Goal: Check status

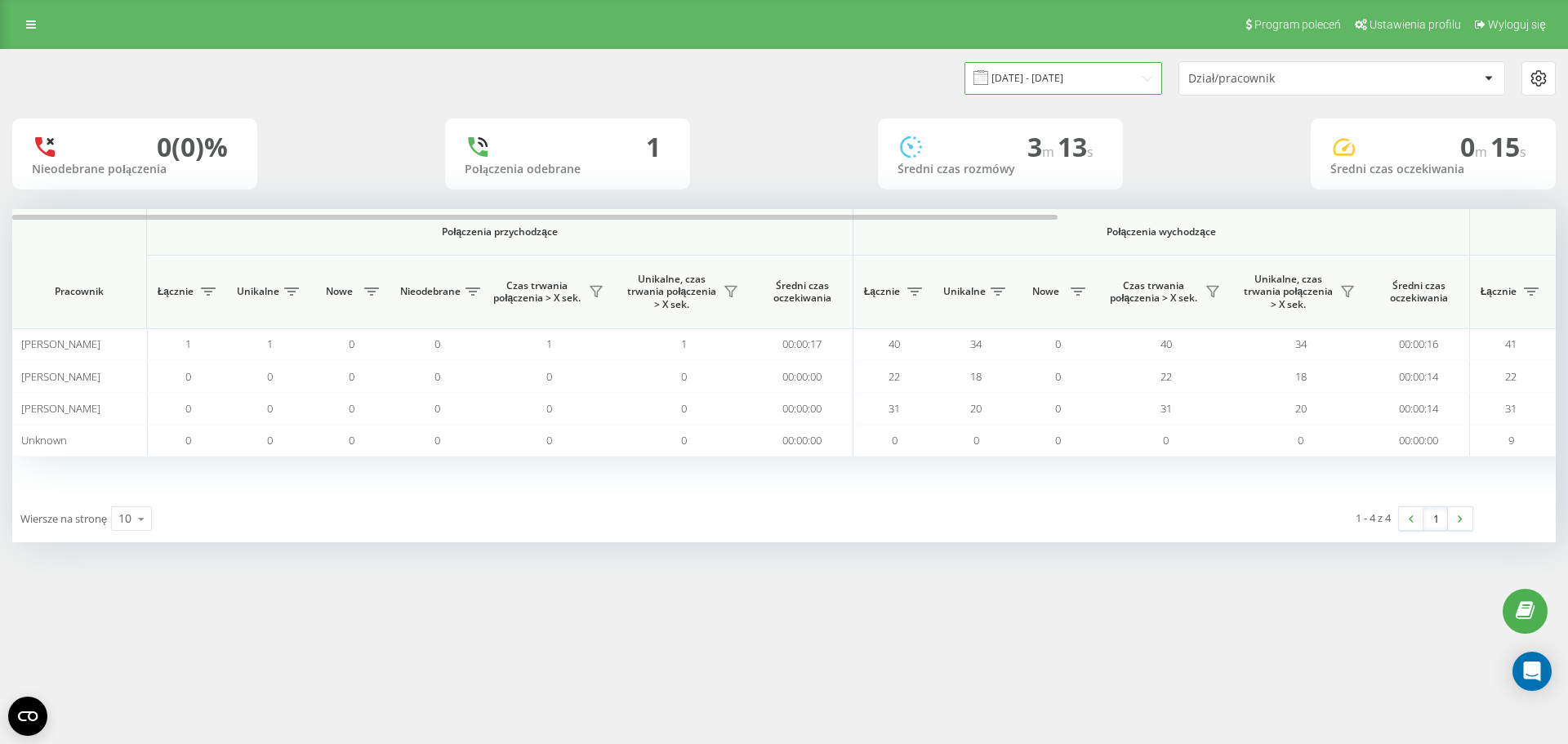
click at [1088, 93] on input "[DATE] - [DATE]" at bounding box center [1063, 78] width 197 height 32
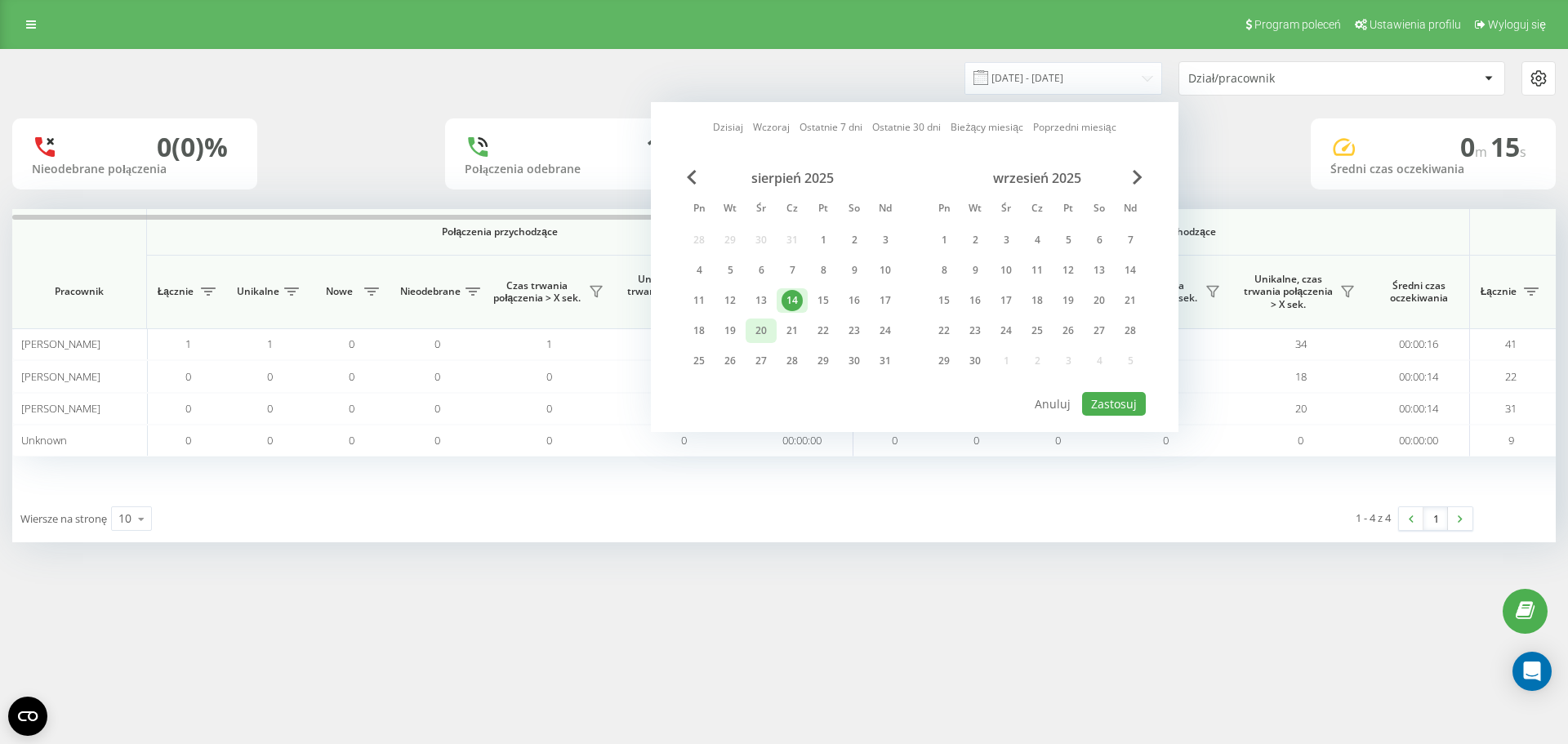
click at [757, 323] on div "20" at bounding box center [761, 331] width 21 height 21
click at [1135, 418] on div "[DATE] [DATE] Ostatnie 7 dni Ostatnie 30 dni Bieżący miesiąc Poprzedni miesiąc …" at bounding box center [914, 267] width 528 height 330
click at [1136, 406] on button "Zastosuj" at bounding box center [1114, 403] width 63 height 23
type input "[DATE] - [DATE]"
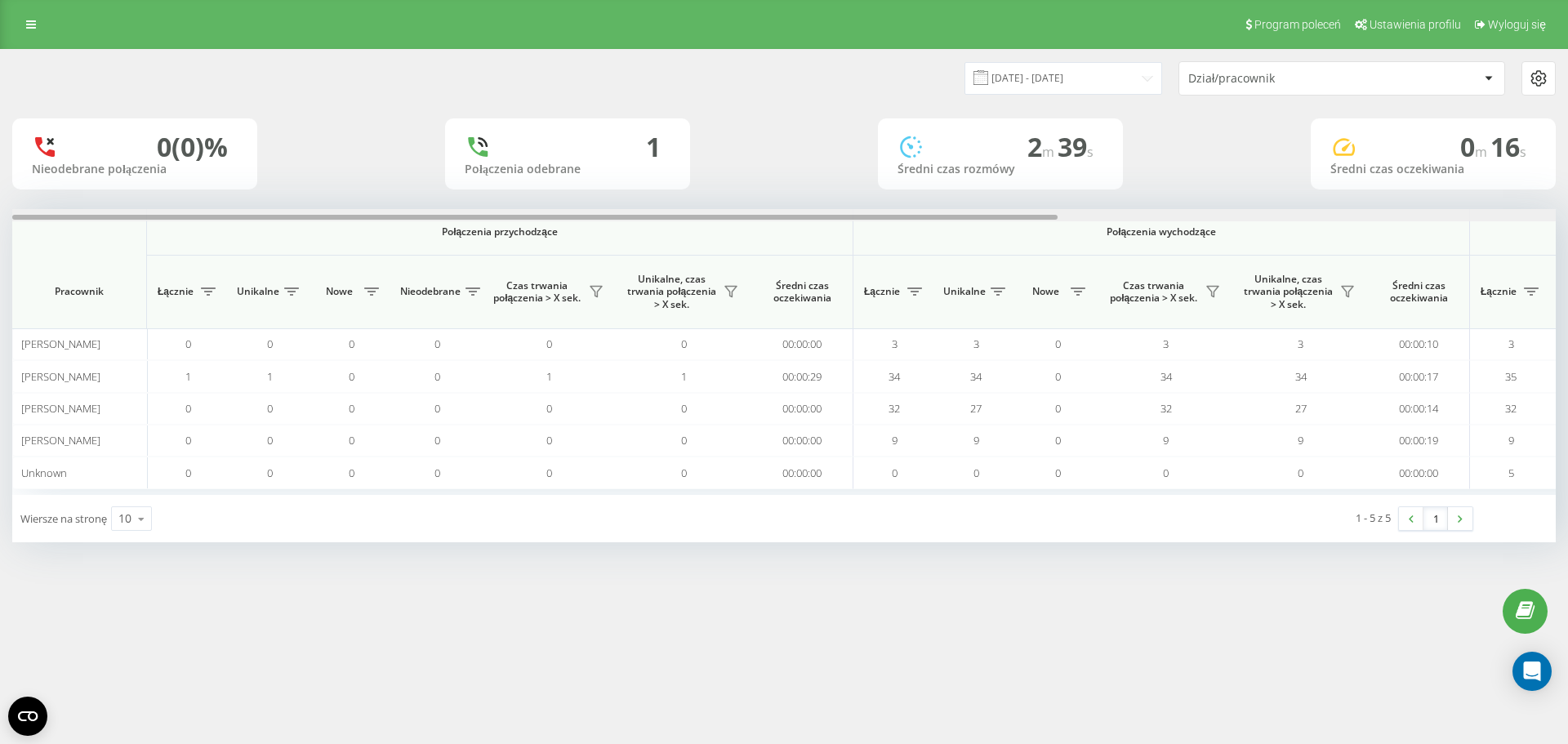
scroll to position [0, 735]
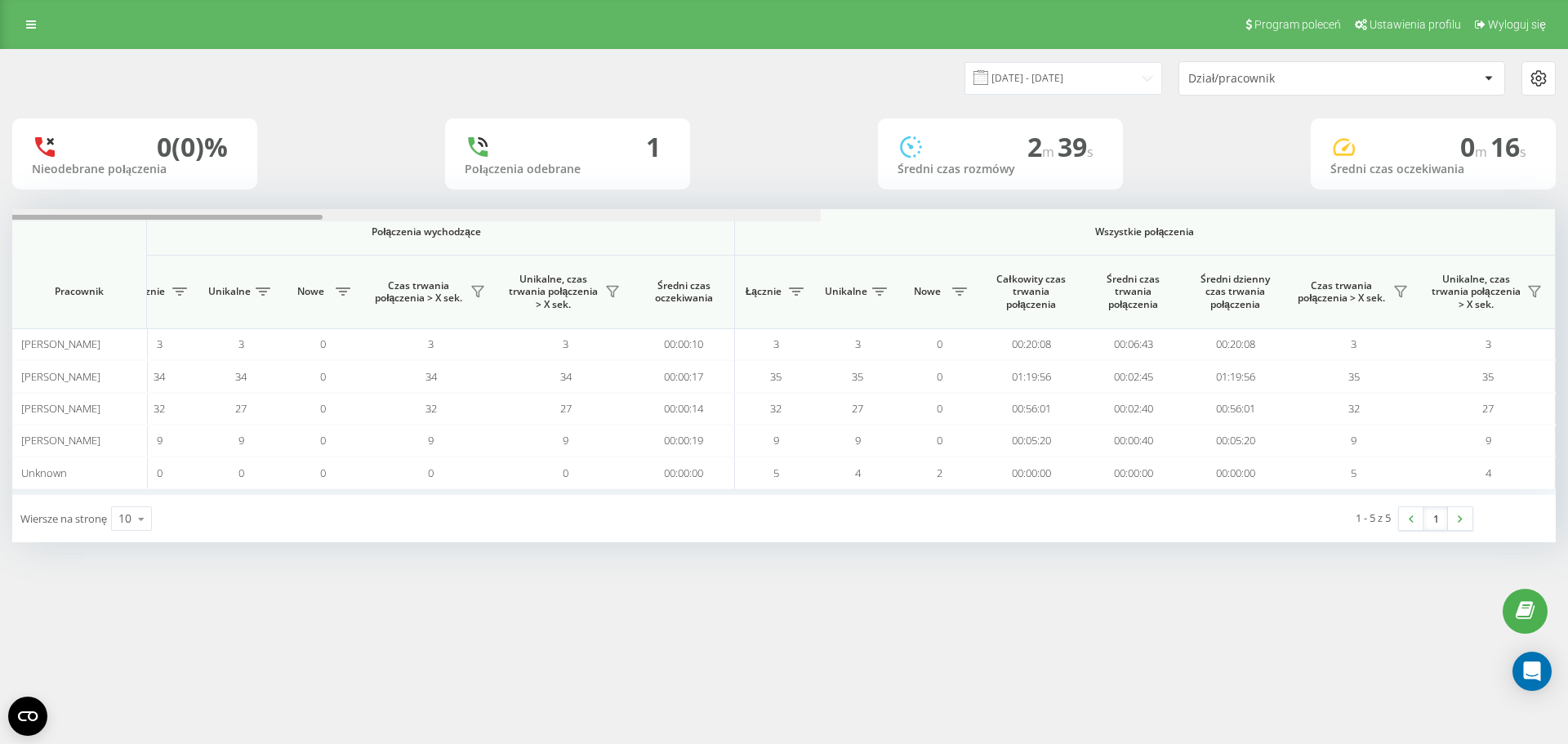
click at [821, 212] on div at bounding box center [49, 215] width 1544 height 12
drag, startPoint x: 742, startPoint y: 777, endPoint x: 725, endPoint y: 781, distance: 17.5
drag, startPoint x: 725, startPoint y: 781, endPoint x: 574, endPoint y: 613, distance: 225.9
click at [574, 613] on div "Program poleceń Ustawienia profilu Wyloguj się 20.08.2025 - 20.08.2025 Dział/pr…" at bounding box center [784, 372] width 1568 height 744
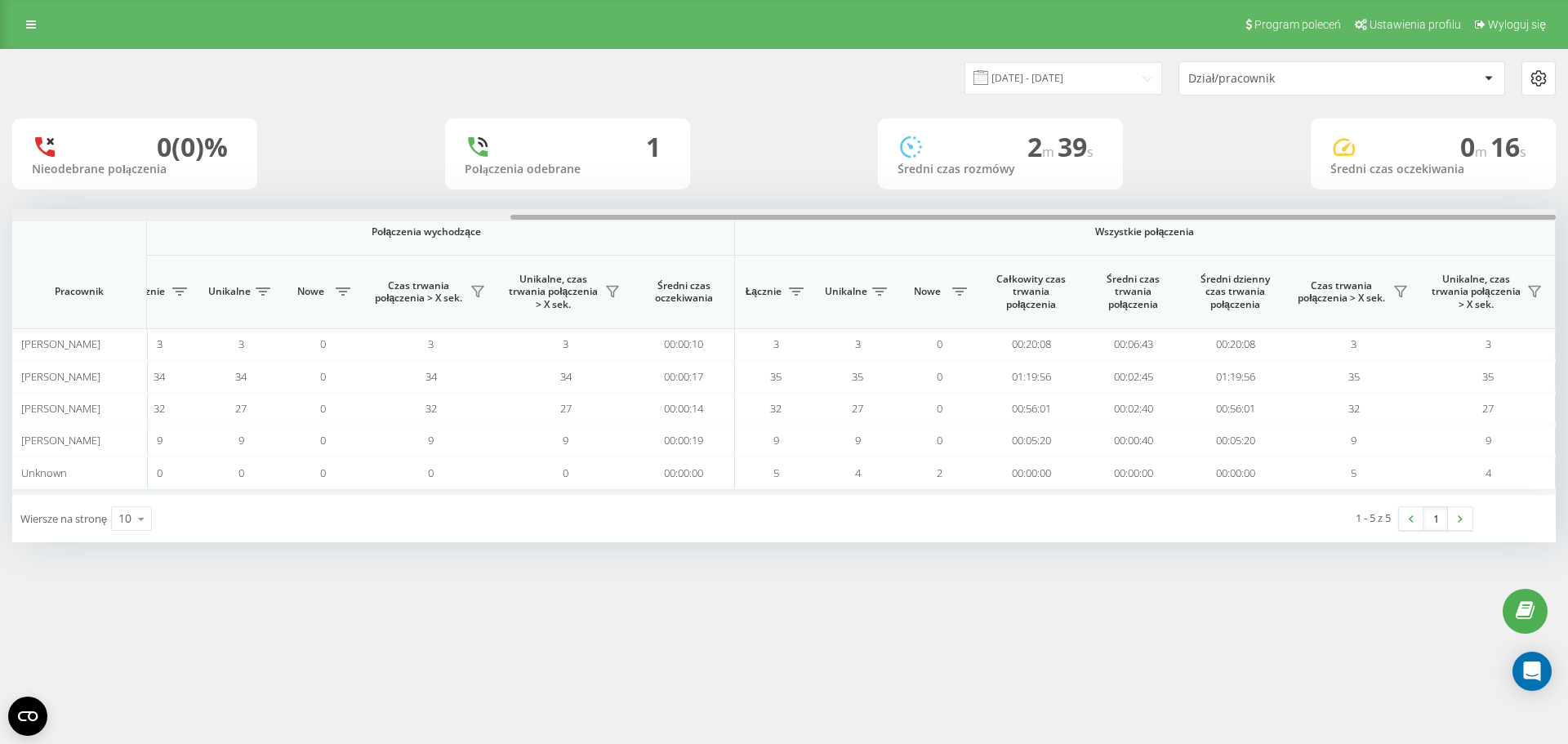
drag, startPoint x: 1048, startPoint y: 211, endPoint x: 1160, endPoint y: 210, distance: 112.0
click at [1160, 210] on div at bounding box center [784, 215] width 1544 height 12
drag, startPoint x: 976, startPoint y: 215, endPoint x: 1544, endPoint y: 197, distance: 568.3
click at [1544, 197] on div "[DATE] - [DATE] Dział/pracownik 0 (0)% Nieodebrane połączenia 1 Połączenia odeb…" at bounding box center [784, 296] width 1544 height 493
